Goal: Task Accomplishment & Management: Manage account settings

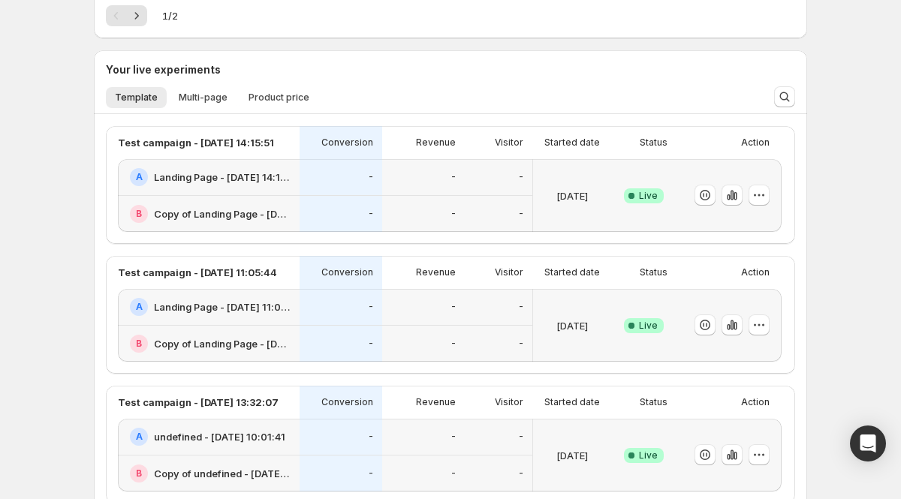
scroll to position [367, 0]
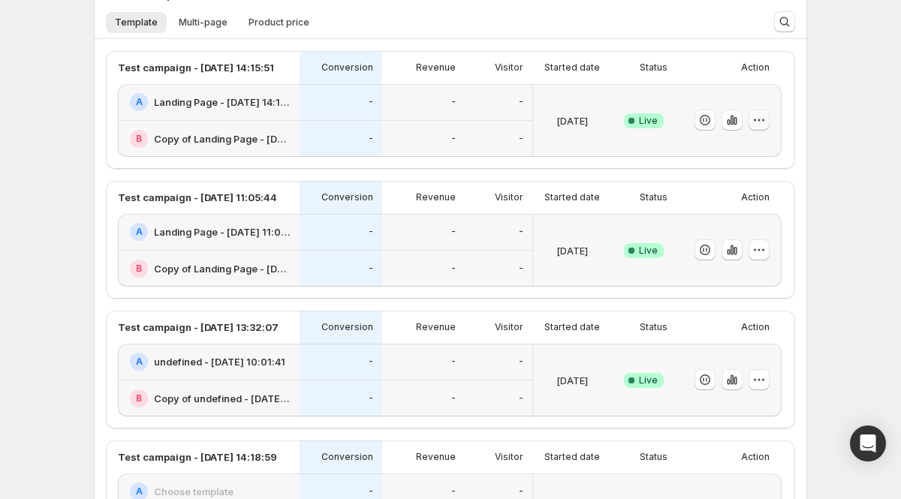
click at [753, 118] on icon "button" at bounding box center [758, 120] width 15 height 15
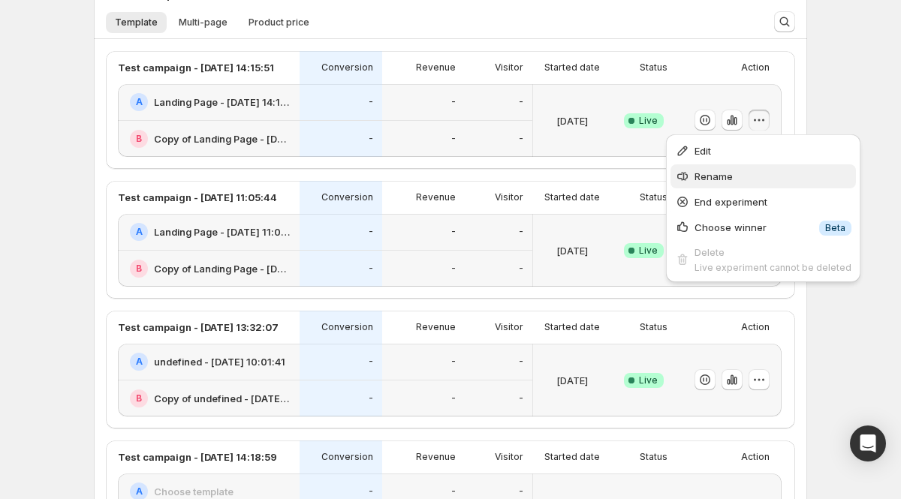
click at [721, 173] on span "Rename" at bounding box center [713, 176] width 38 height 12
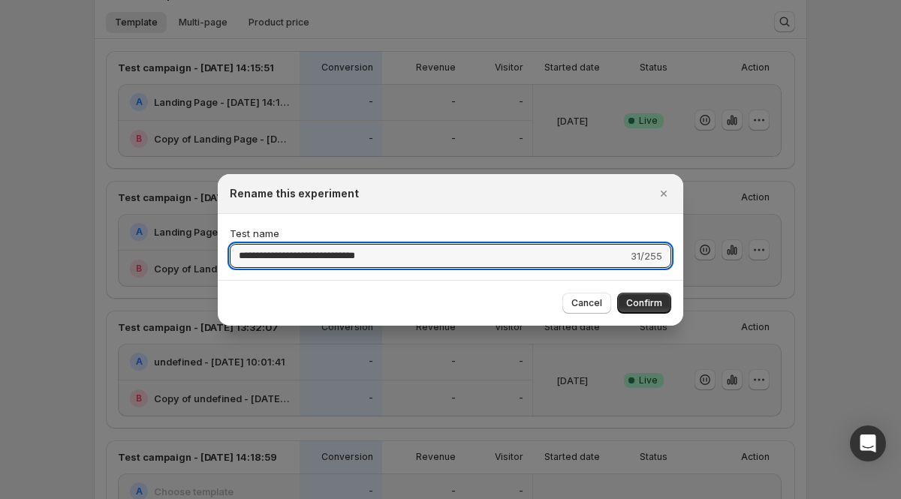
click at [778, 182] on div at bounding box center [450, 249] width 901 height 499
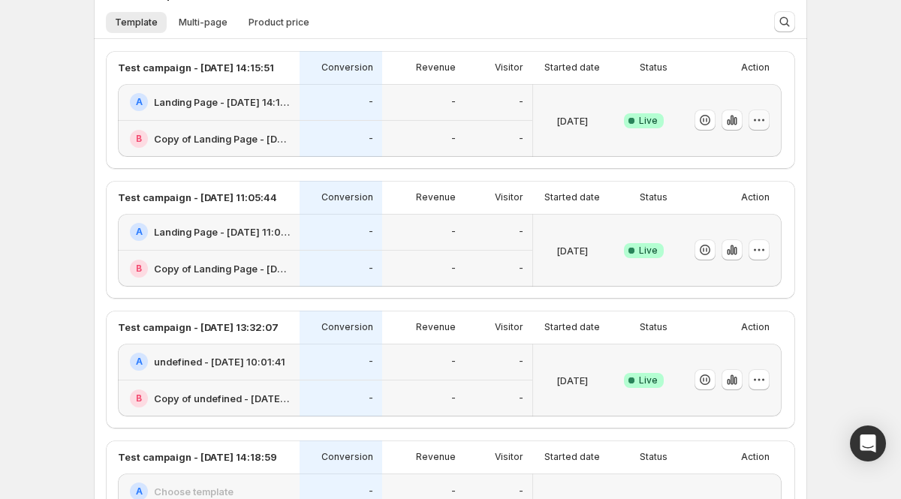
click at [759, 122] on icon "button" at bounding box center [758, 120] width 15 height 15
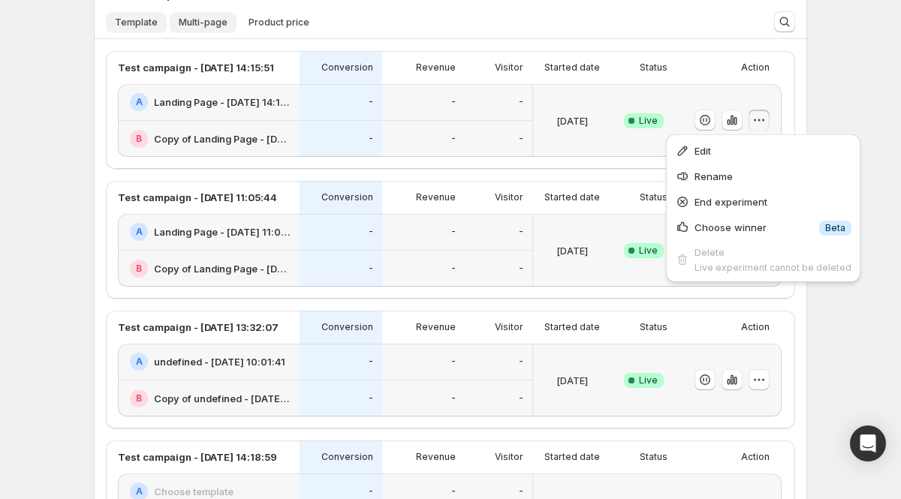
click at [209, 23] on span "Multi-page" at bounding box center [203, 23] width 49 height 12
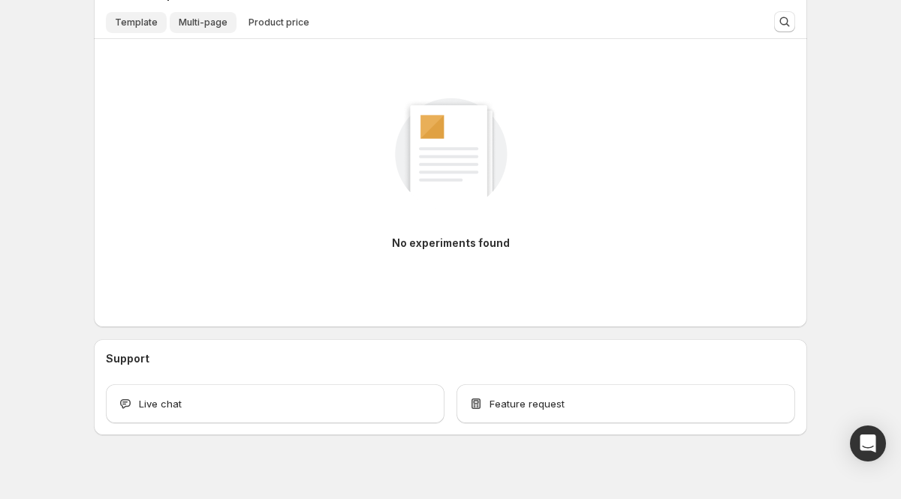
click at [142, 28] on span "Template" at bounding box center [136, 23] width 43 height 12
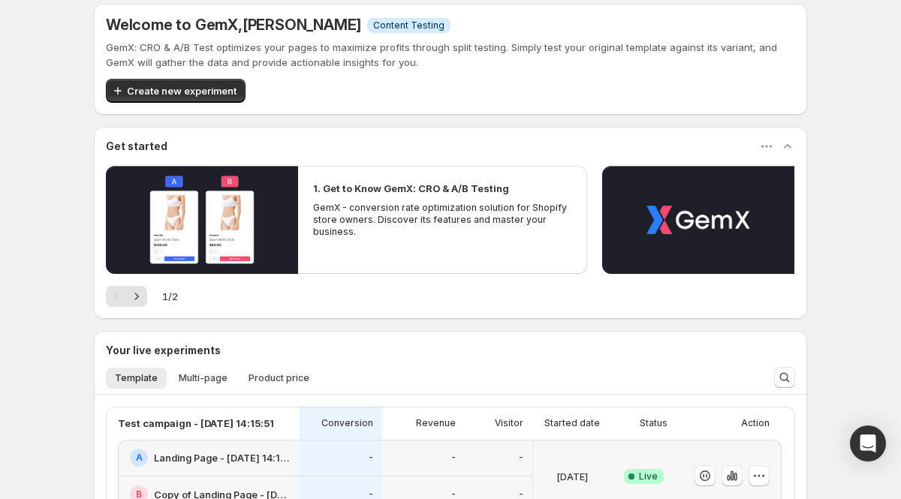
scroll to position [0, 0]
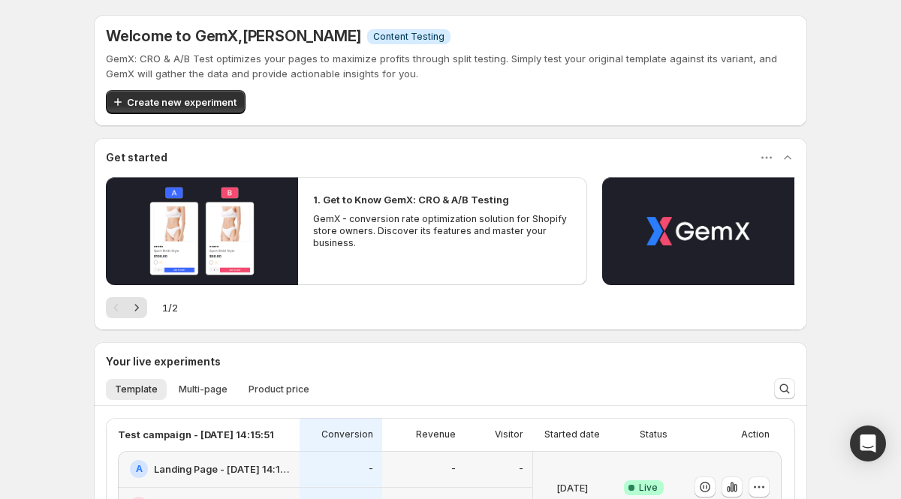
click at [292, 155] on div "Get started" at bounding box center [450, 157] width 689 height 15
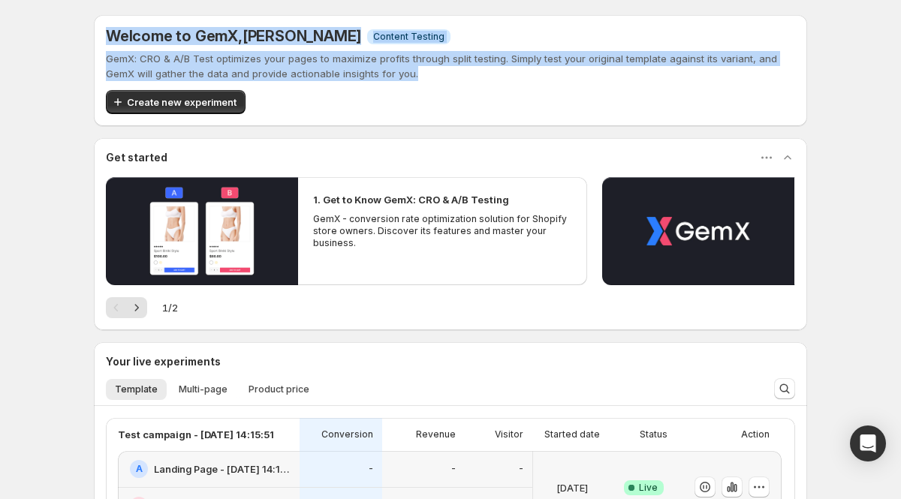
drag, startPoint x: 106, startPoint y: 35, endPoint x: 429, endPoint y: 79, distance: 325.7
click at [429, 79] on div "Welcome to GemX , [PERSON_NAME] Info Content Testing GemX: CRO & A/B Test optim…" at bounding box center [450, 70] width 689 height 87
click at [302, 62] on p "GemX: CRO & A/B Test optimizes your pages to maximize profits through split tes…" at bounding box center [450, 66] width 689 height 30
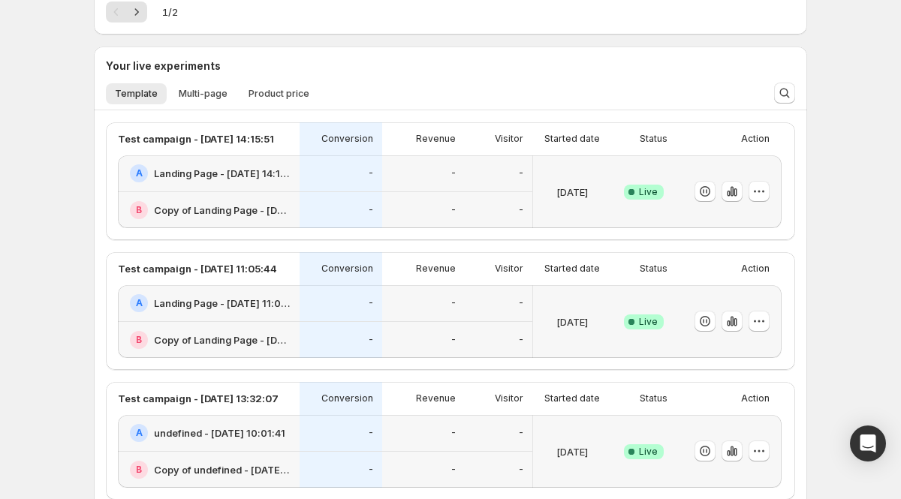
scroll to position [296, 0]
